Goal: Find specific page/section: Find specific page/section

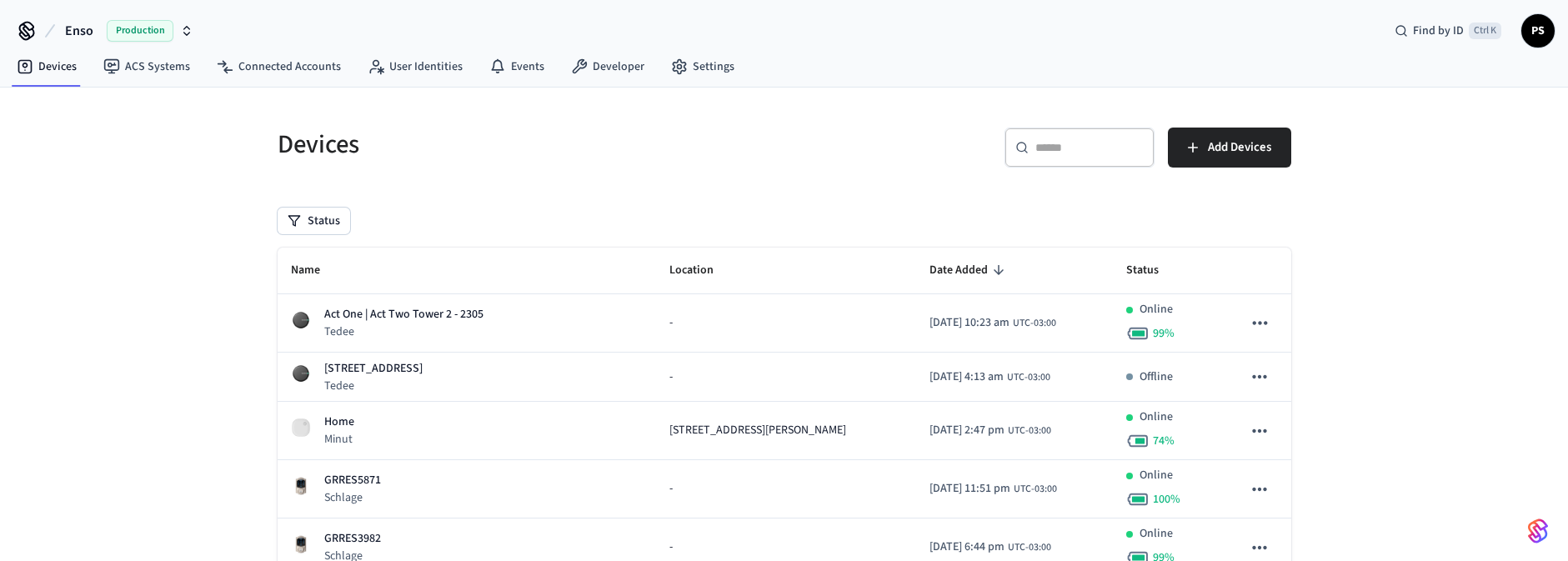
click at [140, 28] on span "Production" at bounding box center [140, 31] width 67 height 22
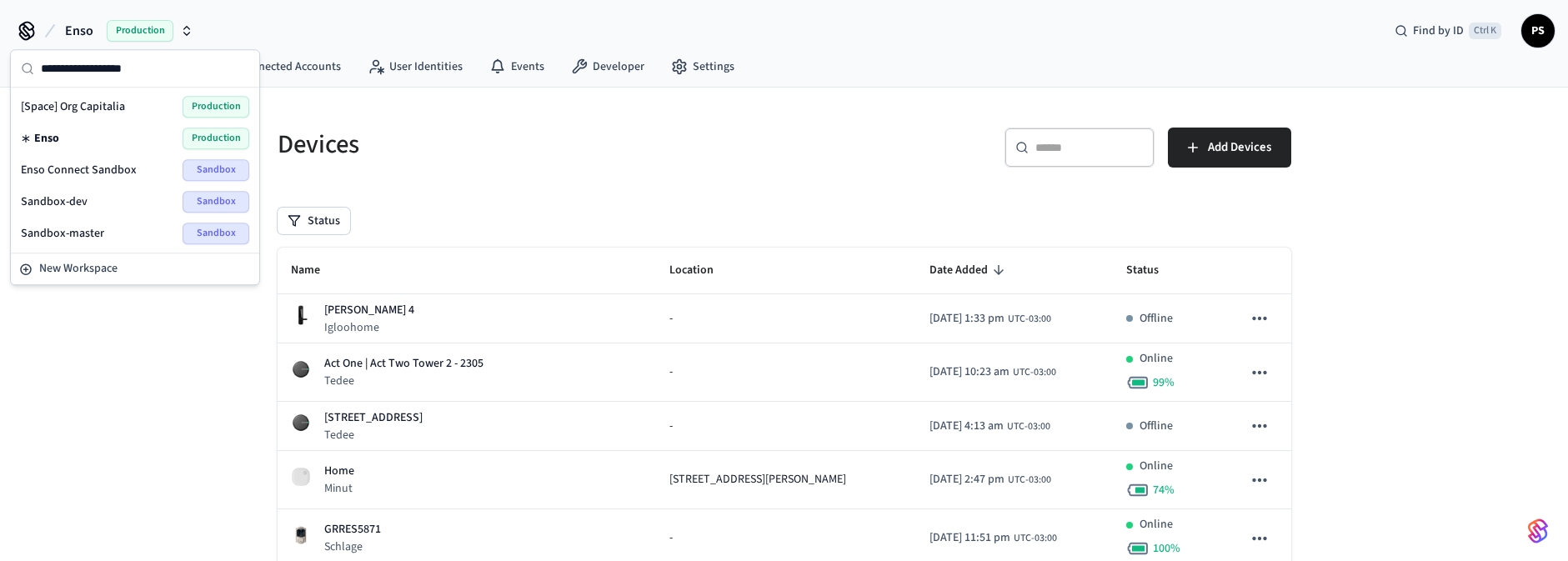
click at [112, 171] on span "Enso Connect Sandbox" at bounding box center [78, 169] width 116 height 16
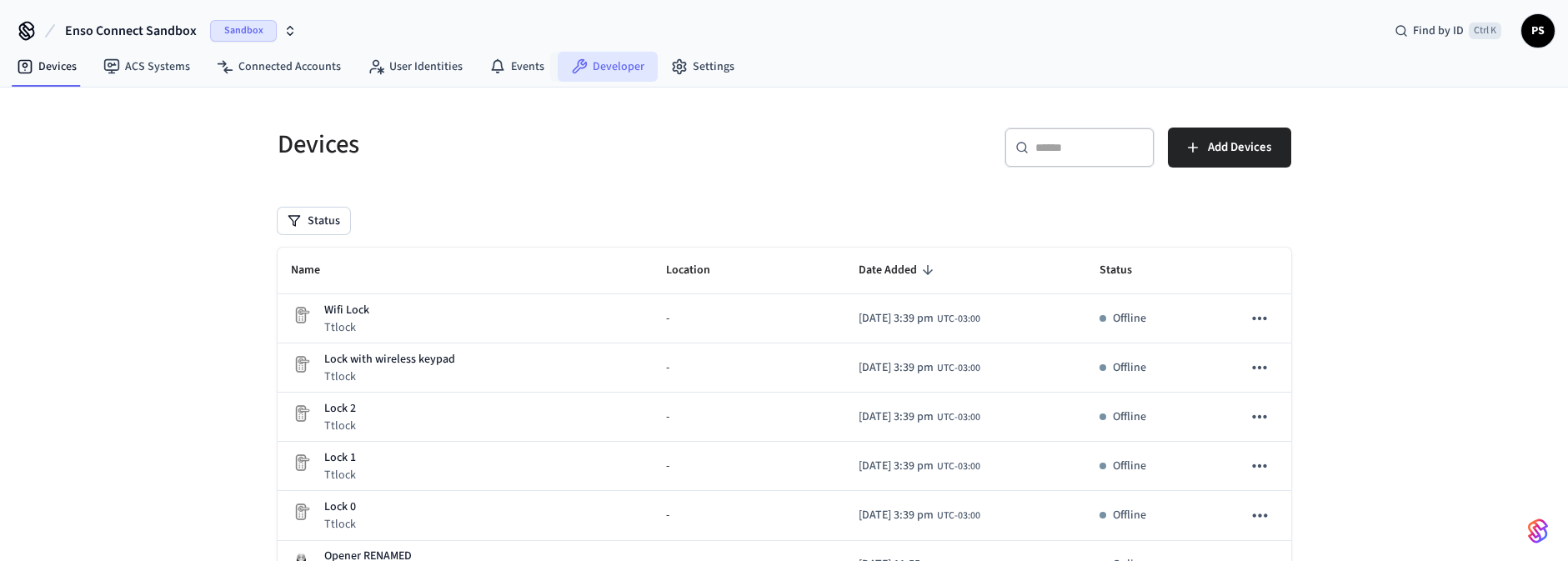
click at [627, 61] on link "Developer" at bounding box center [608, 66] width 100 height 30
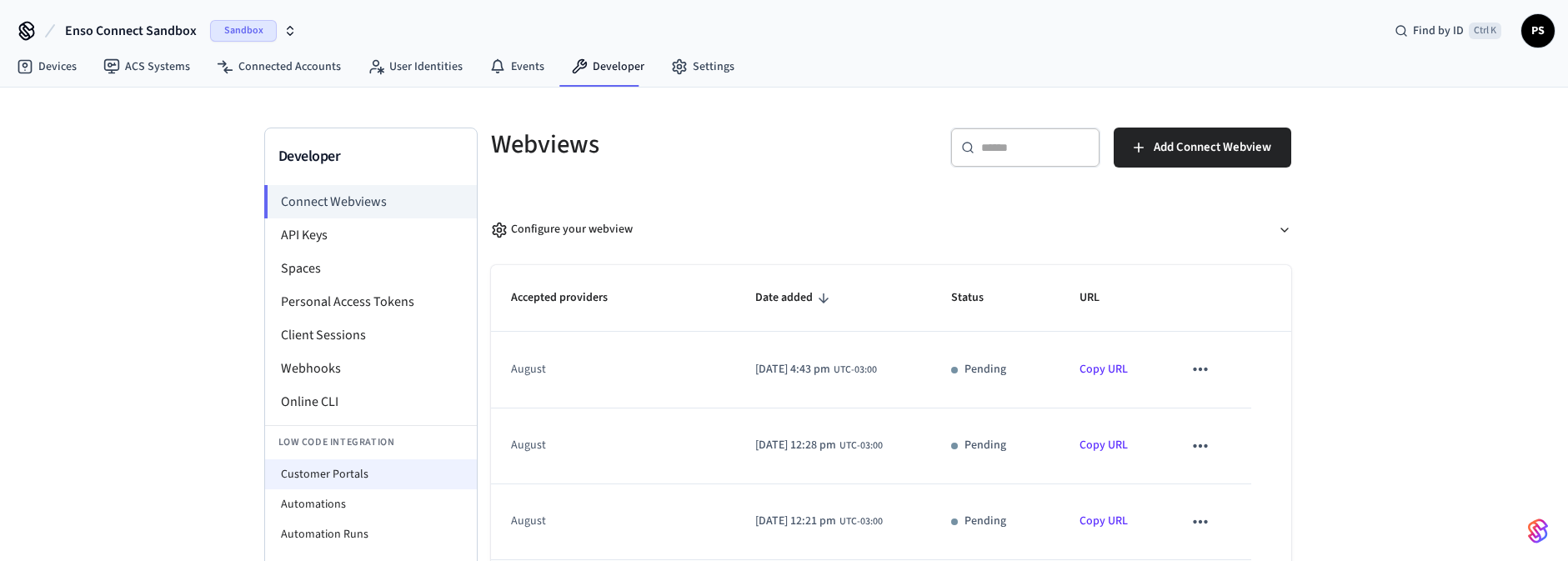
click at [358, 485] on li "Customer Portals" at bounding box center [371, 474] width 212 height 30
select select "**********"
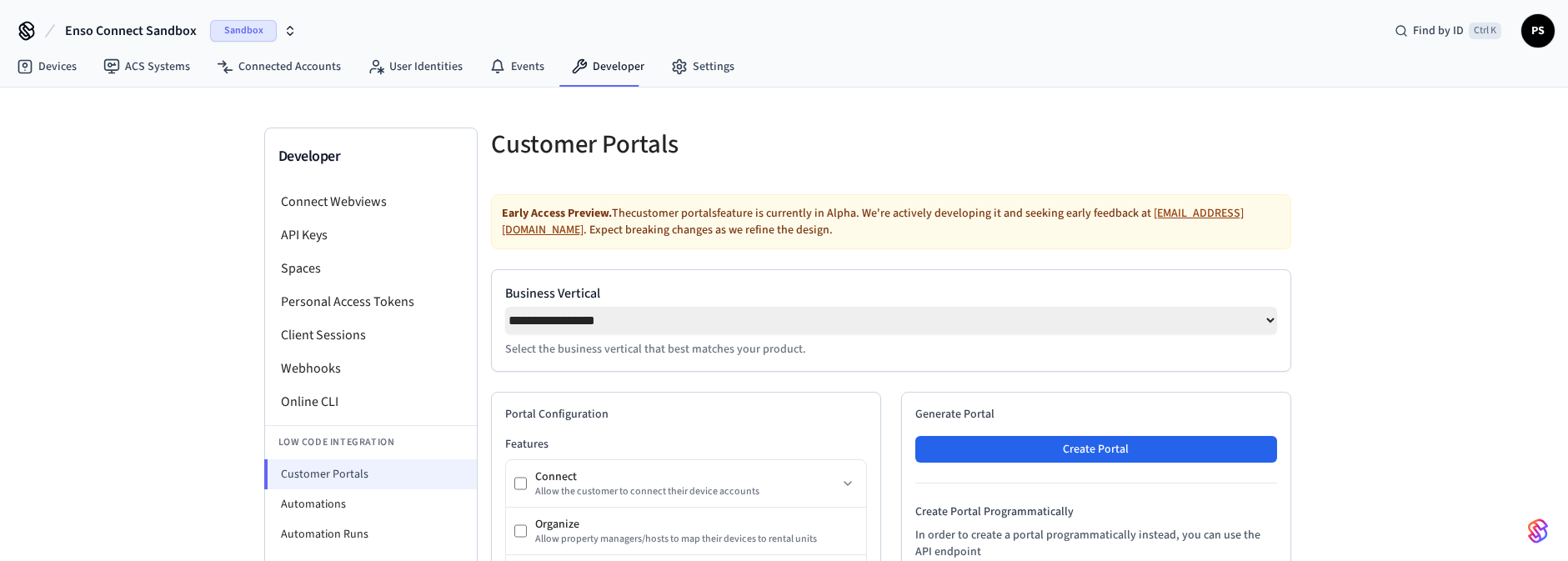
click at [357, 471] on li "Customer Portals" at bounding box center [371, 474] width 212 height 30
click at [320, 262] on li "Spaces" at bounding box center [371, 269] width 212 height 33
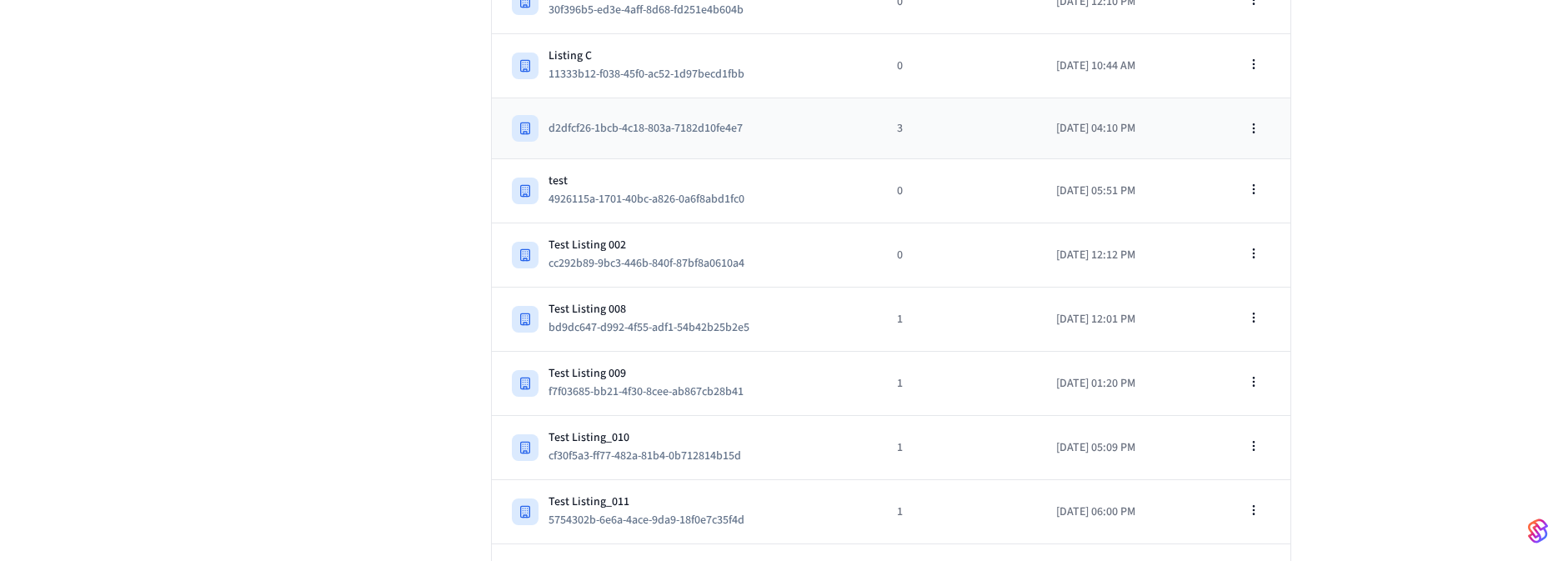
scroll to position [1638, 0]
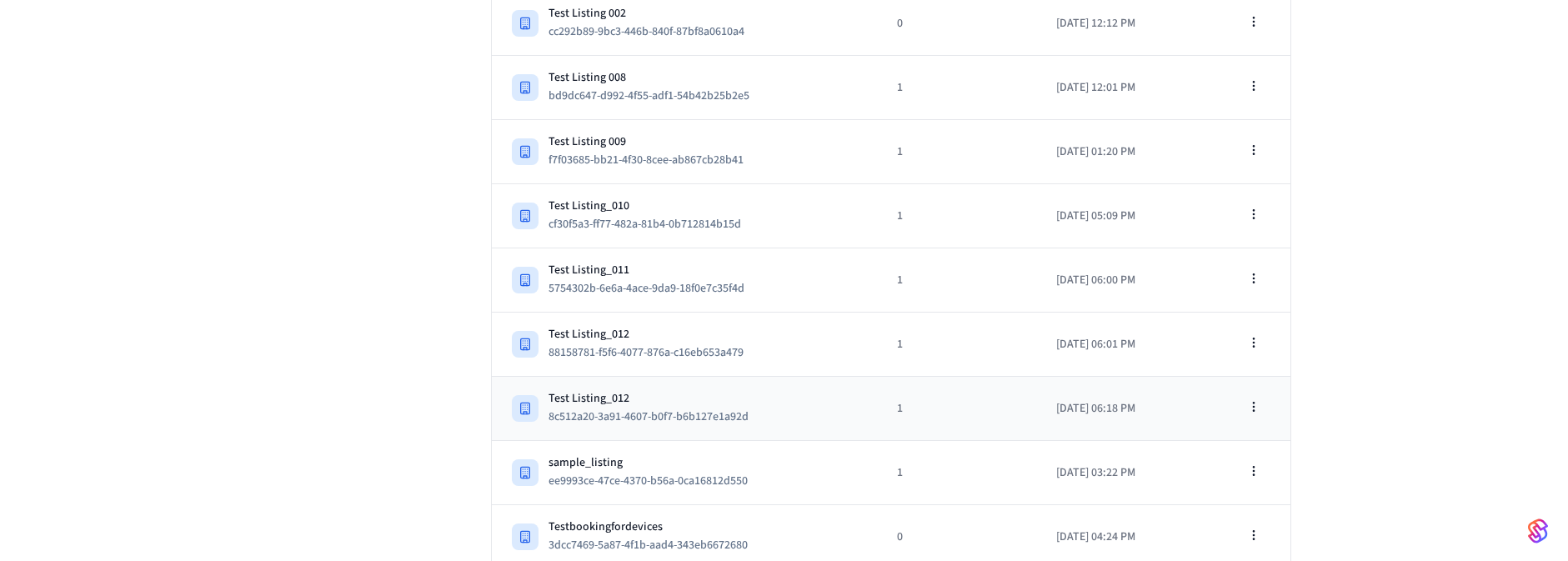
click at [679, 390] on div "Test Listing_012" at bounding box center [655, 398] width 213 height 16
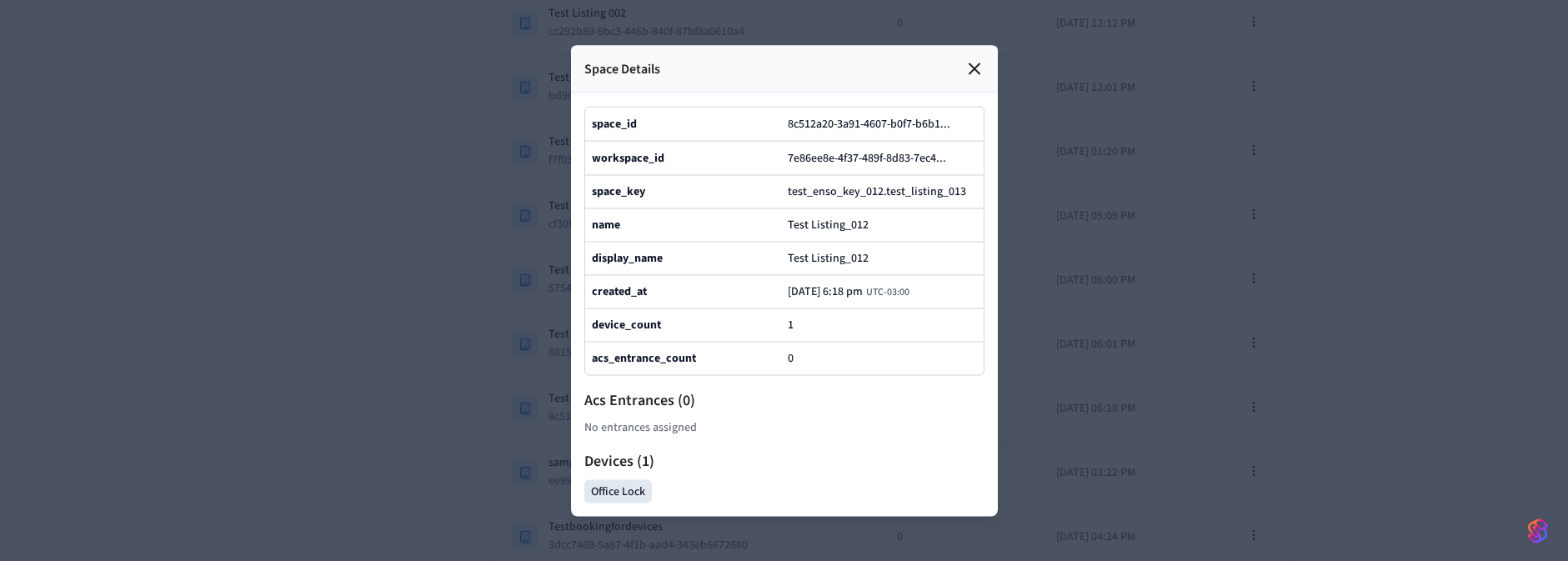
click at [1209, 228] on div at bounding box center [784, 280] width 1568 height 561
click at [976, 58] on icon at bounding box center [975, 68] width 20 height 20
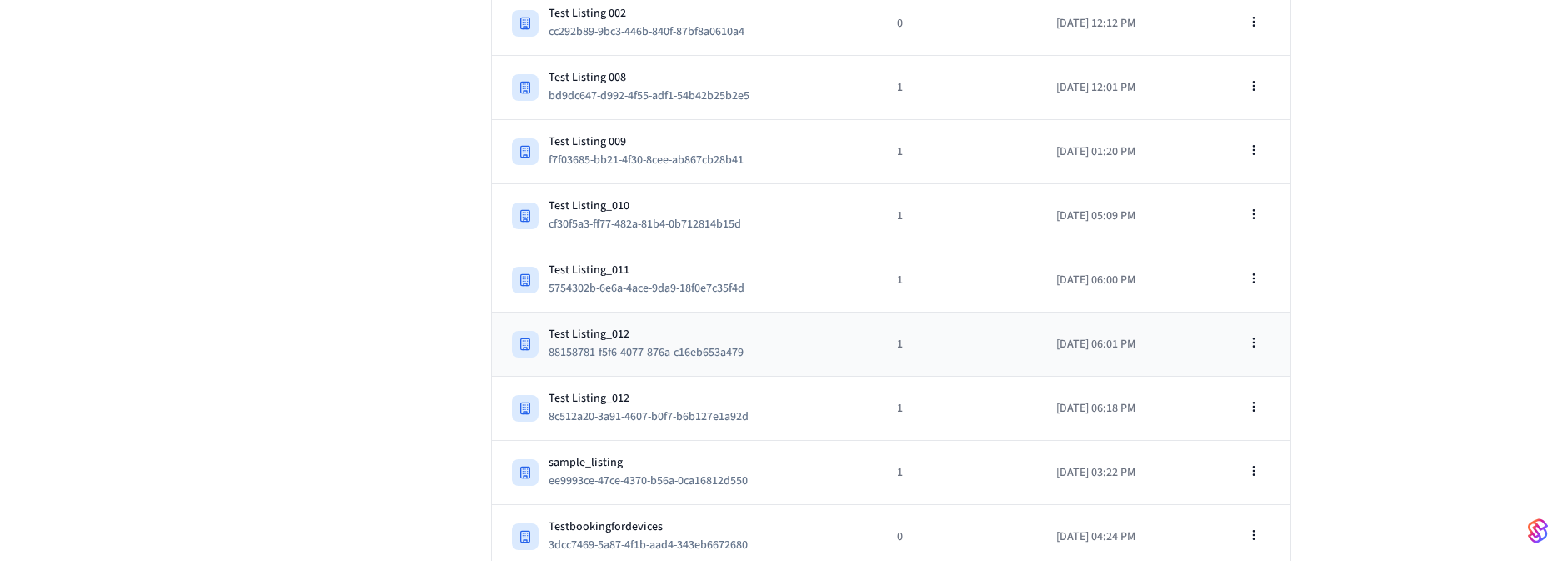
click at [720, 313] on td "Test Listing_012 88158781-f5f6-4077-876a-c16eb653a479" at bounding box center [685, 344] width 386 height 64
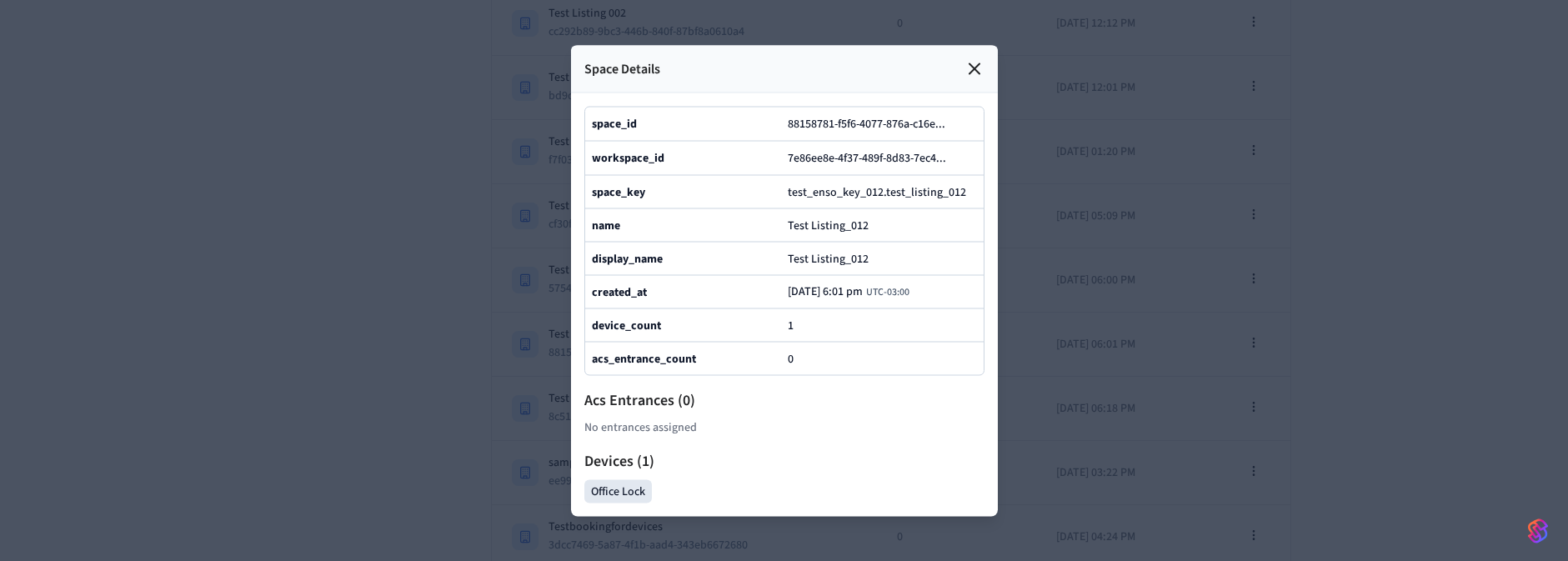
click at [960, 45] on div "Space Details" at bounding box center [784, 69] width 427 height 48
click at [970, 58] on icon at bounding box center [975, 68] width 20 height 20
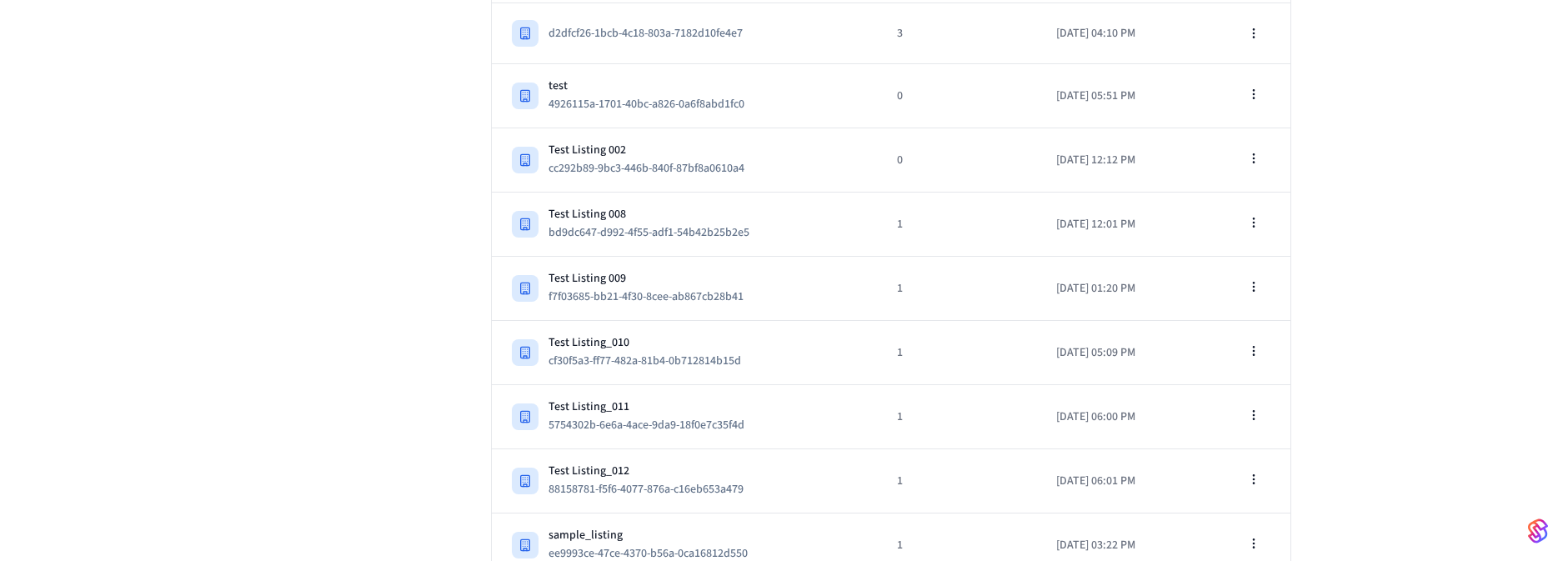
scroll to position [1638, 0]
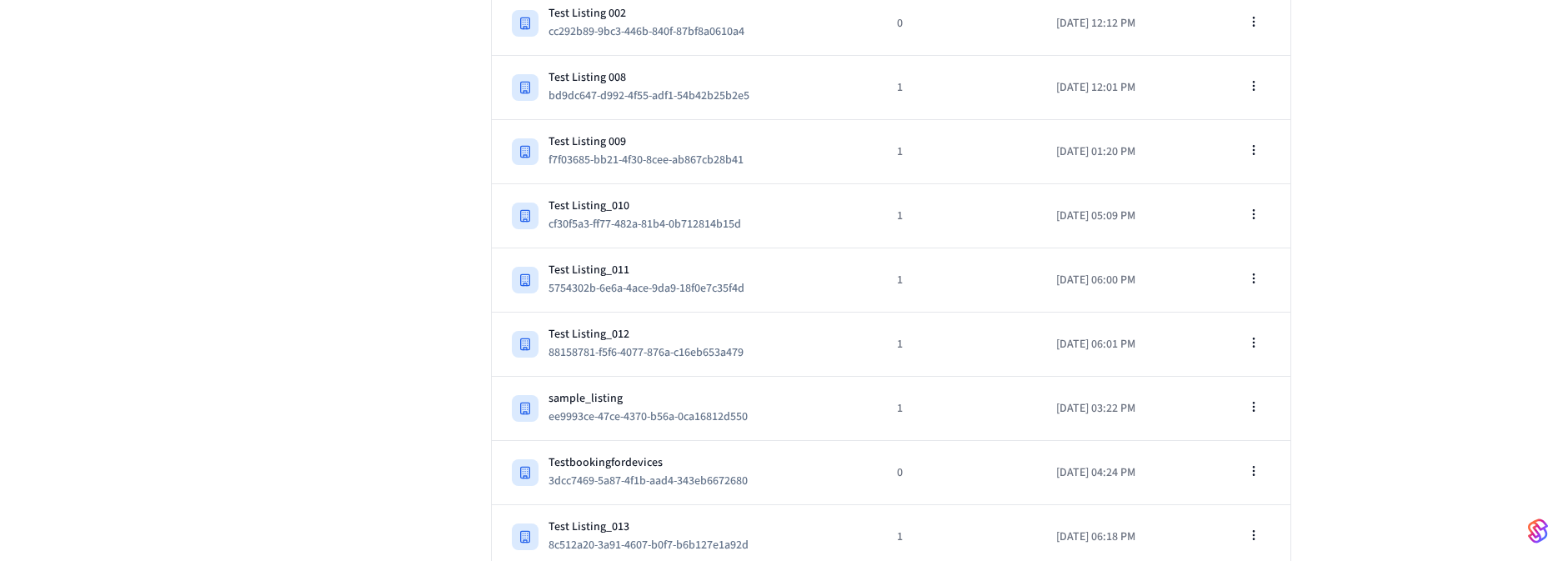
click at [799, 339] on div "Test Listing_012 88158781-f5f6-4077-876a-c16eb653a479" at bounding box center [685, 344] width 346 height 36
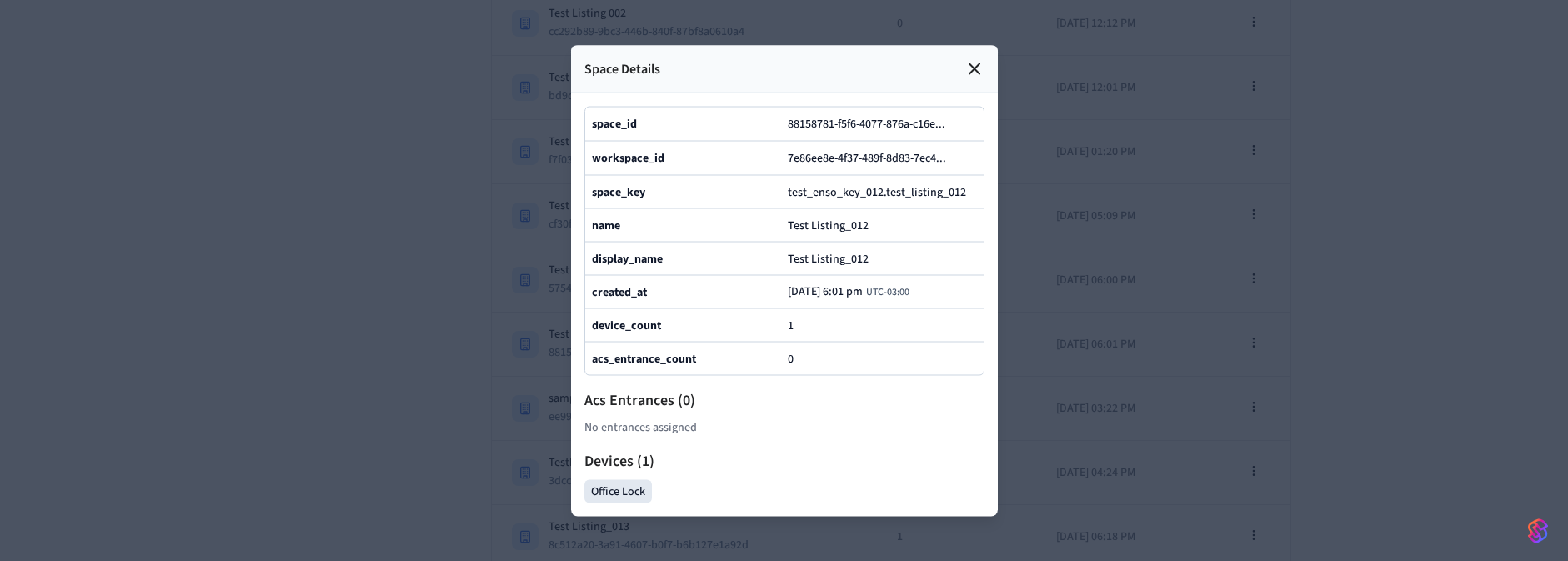
click at [971, 58] on icon at bounding box center [975, 68] width 20 height 20
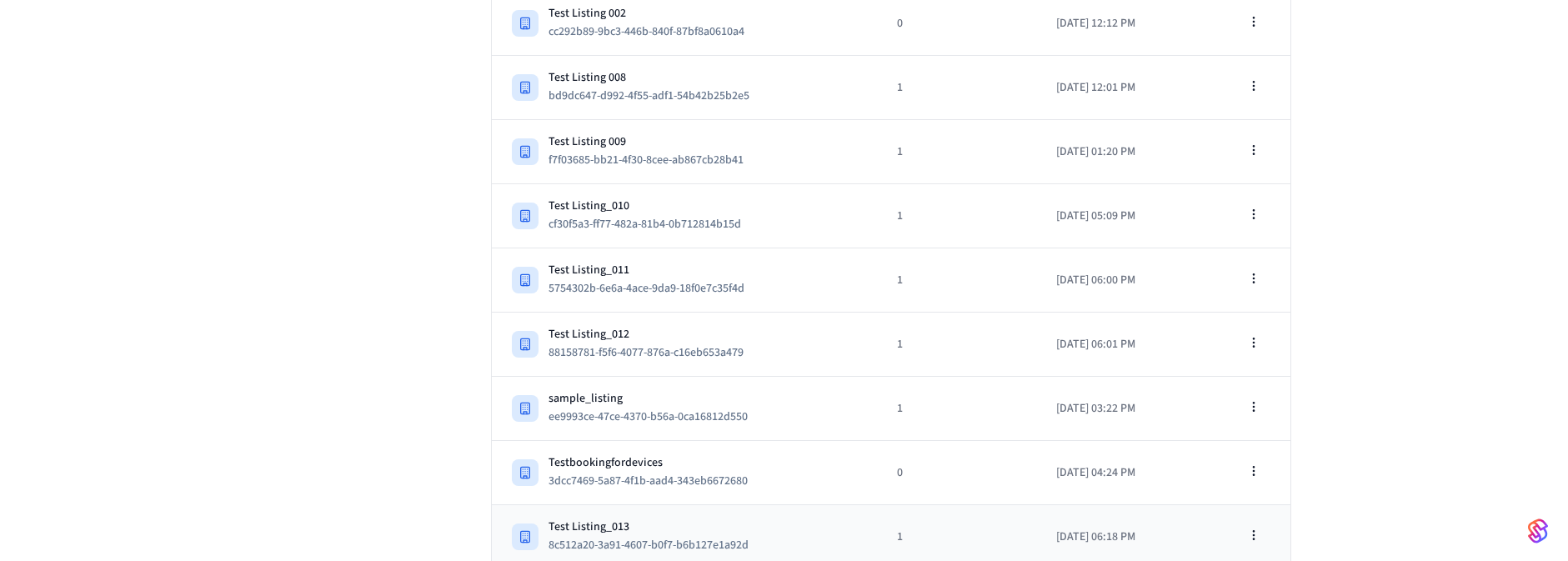
click at [807, 506] on td "Test Listing_013 8c512a20-3a91-4607-b0f7-b6b127e1a92d" at bounding box center [685, 537] width 386 height 64
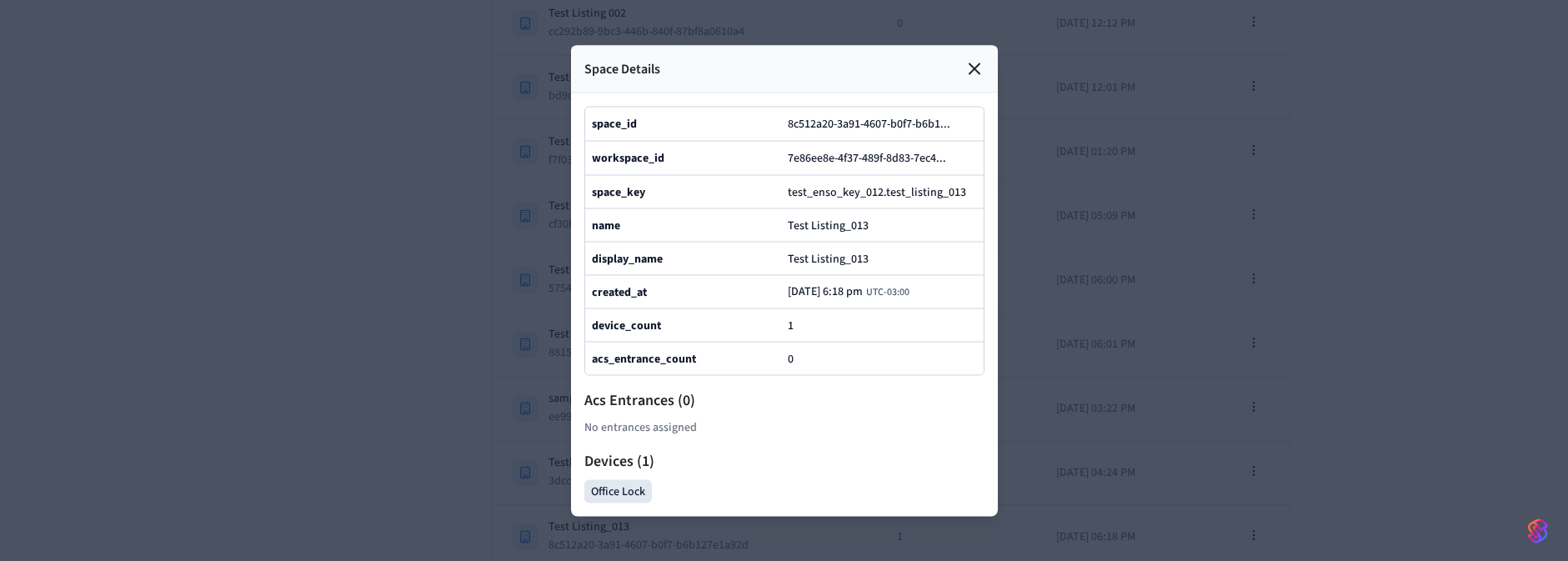
click at [972, 58] on icon at bounding box center [975, 68] width 20 height 20
